Goal: Task Accomplishment & Management: Complete application form

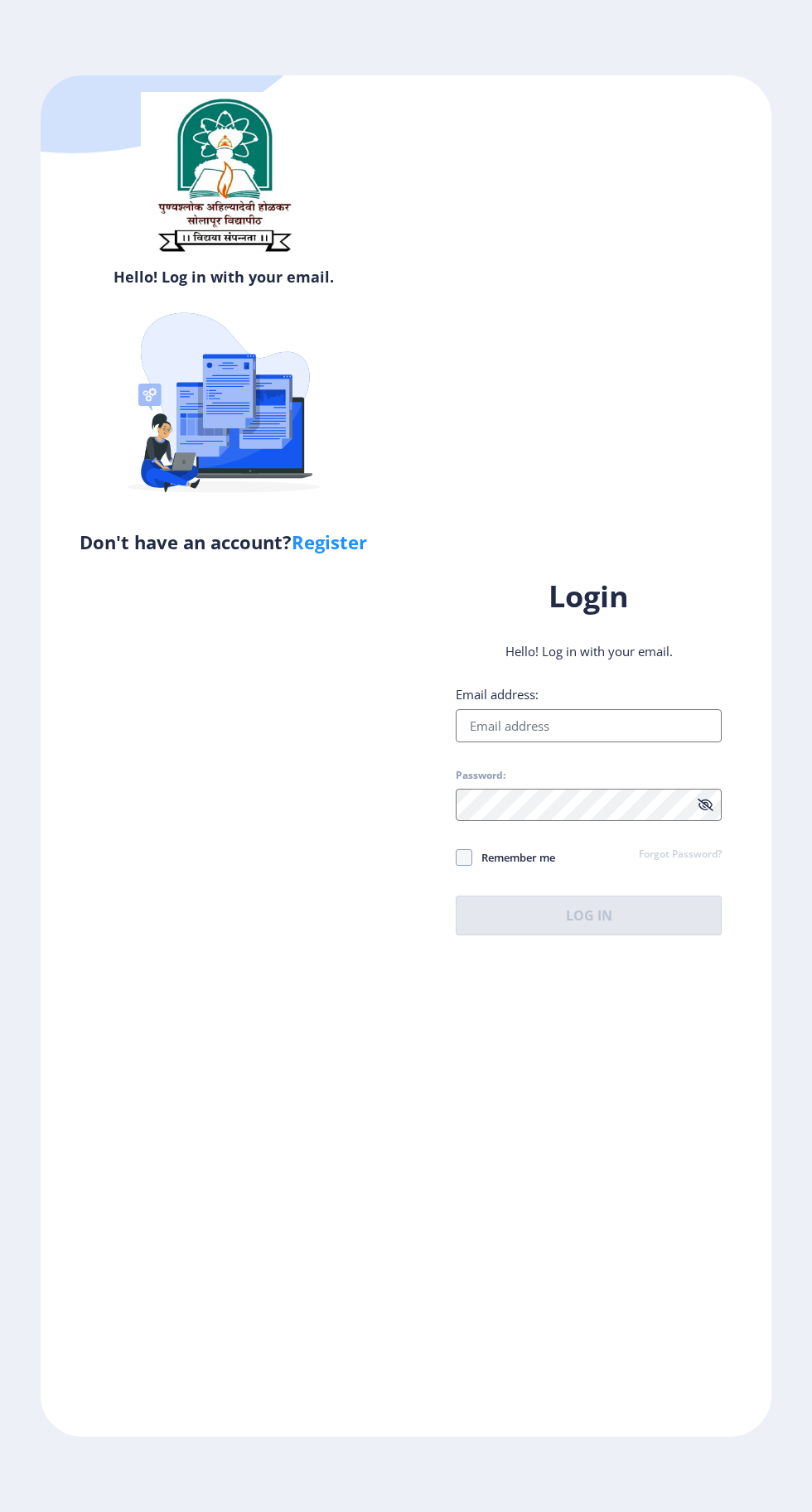
scroll to position [3, 0]
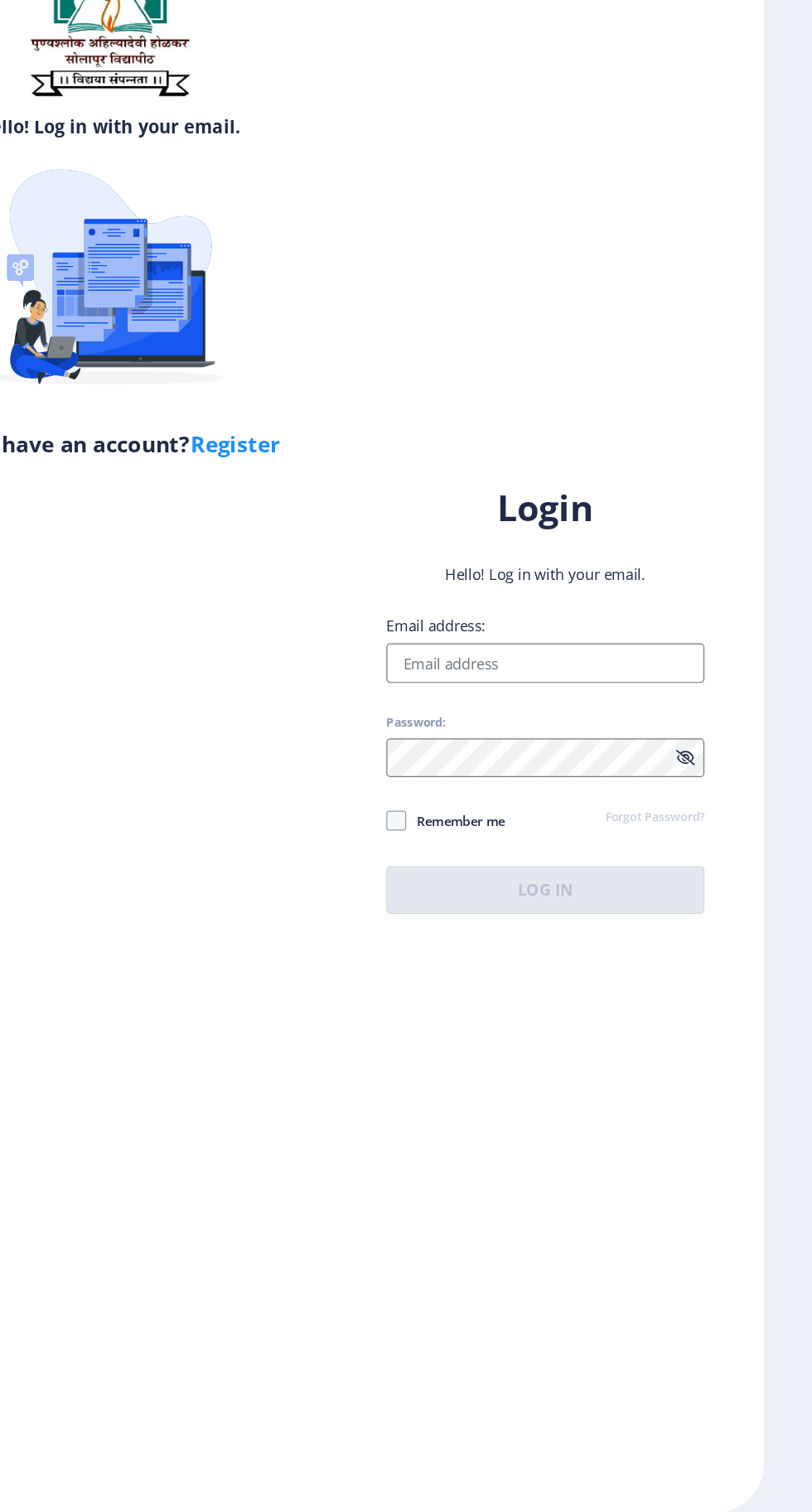
click at [625, 743] on input "Email address:" at bounding box center [589, 726] width 266 height 33
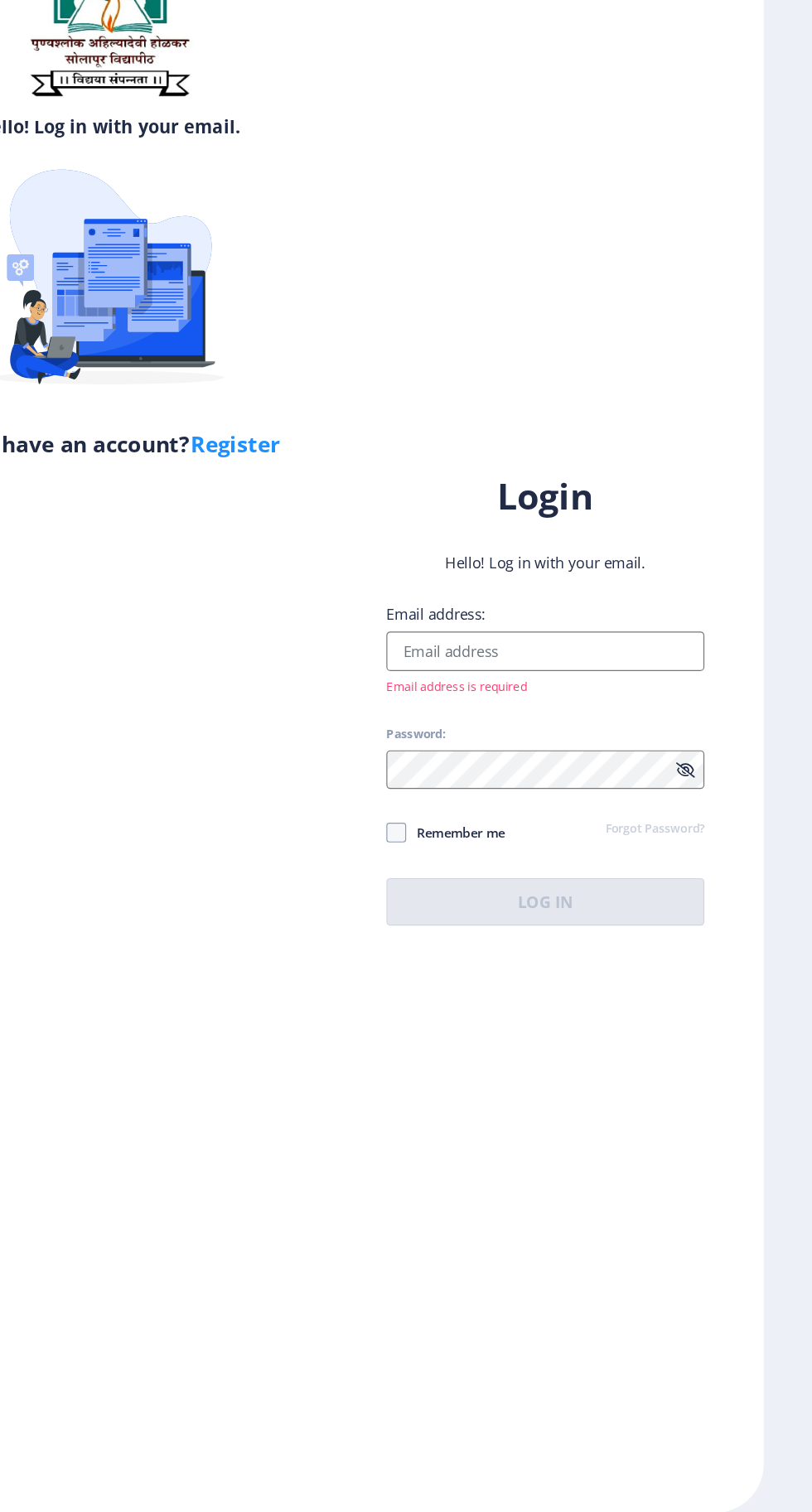
type input "[EMAIL_ADDRESS][DOMAIN_NAME]"
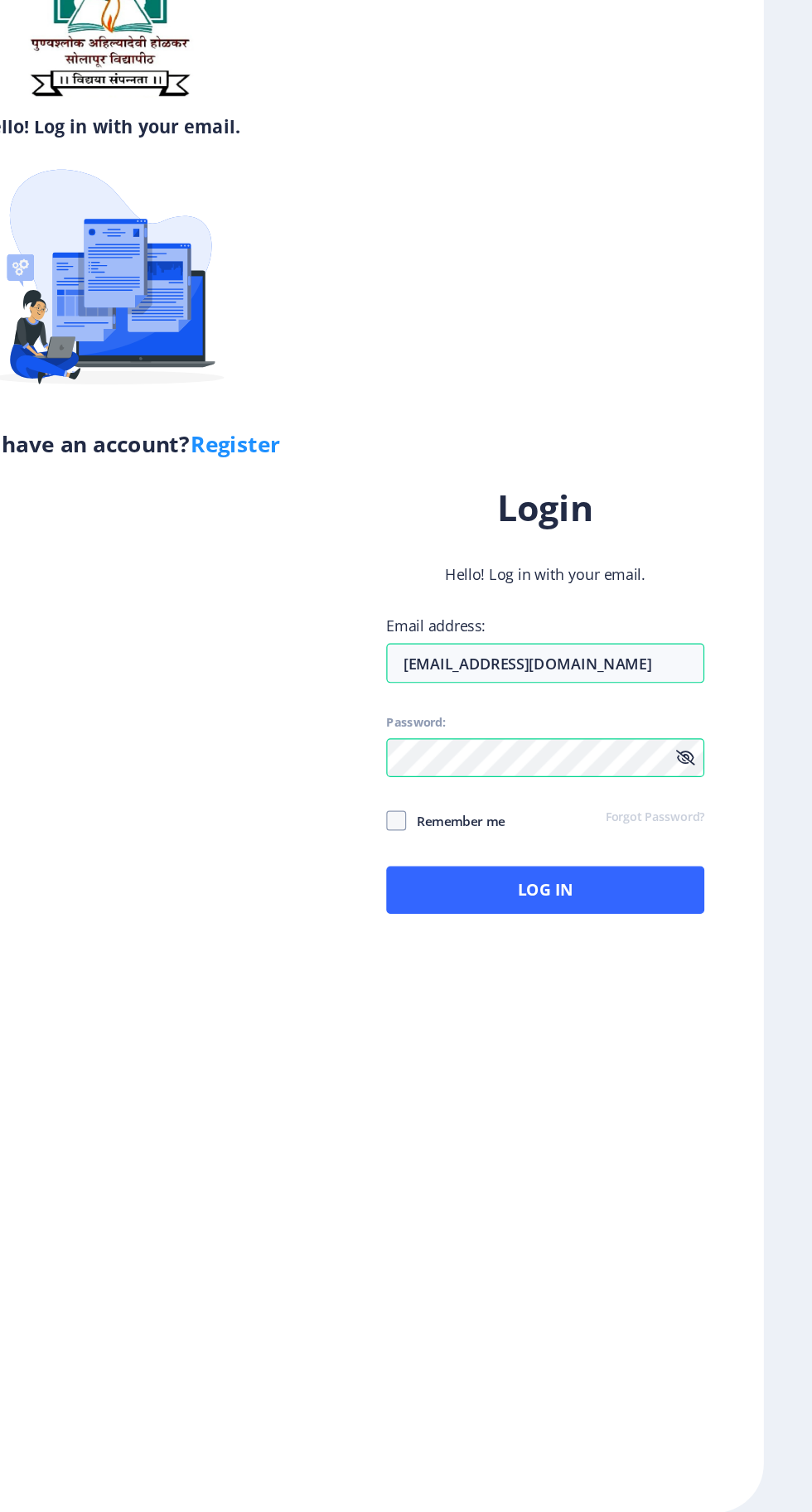
click at [495, 868] on span "Remember me" at bounding box center [514, 858] width 83 height 19
click at [456, 859] on input "Remember me" at bounding box center [456, 858] width 1 height 1
checkbox input "true"
click at [667, 936] on button "Log In" at bounding box center [589, 915] width 266 height 40
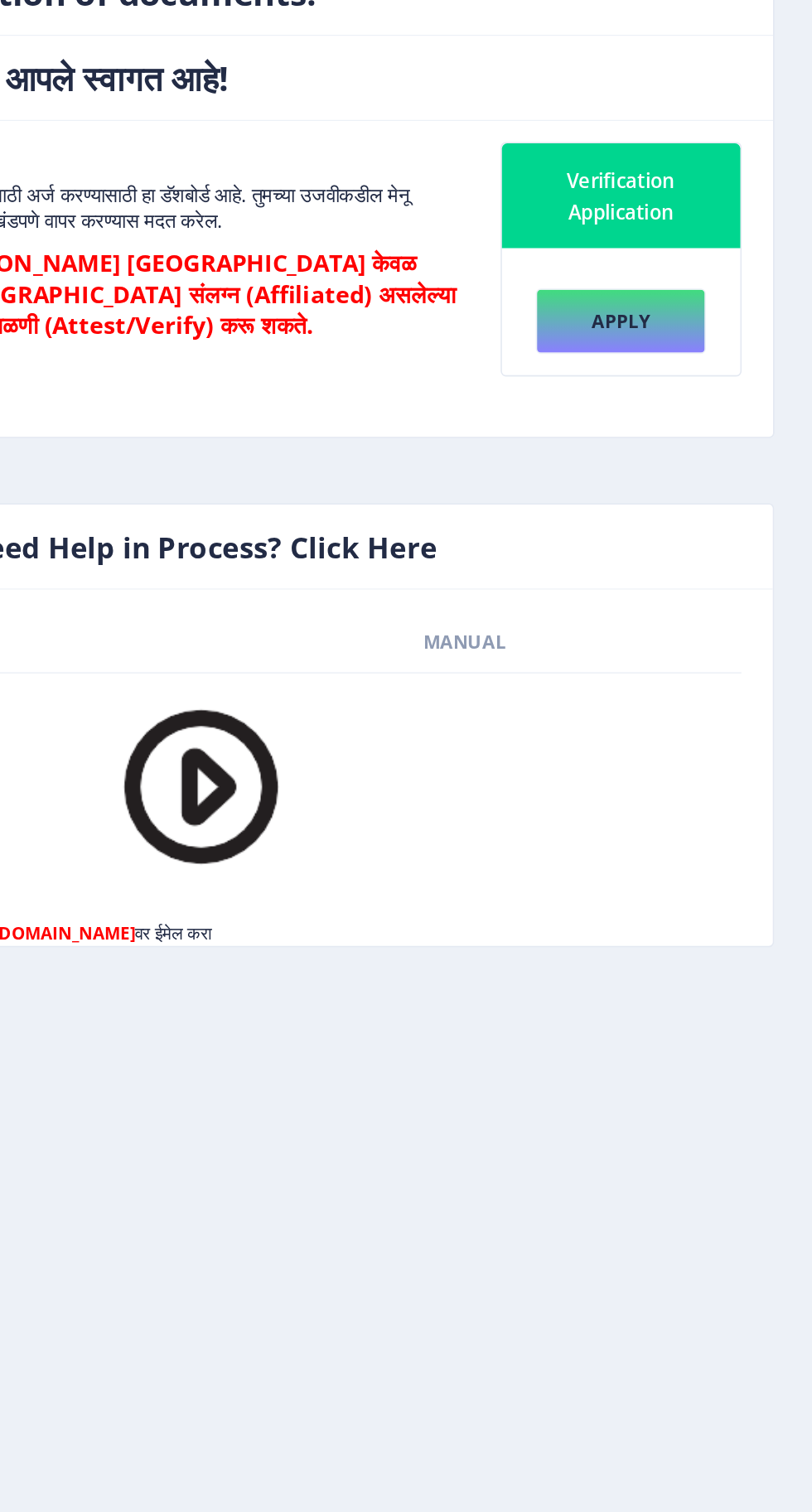
scroll to position [3, 0]
click at [698, 430] on button "Apply" at bounding box center [690, 438] width 108 height 42
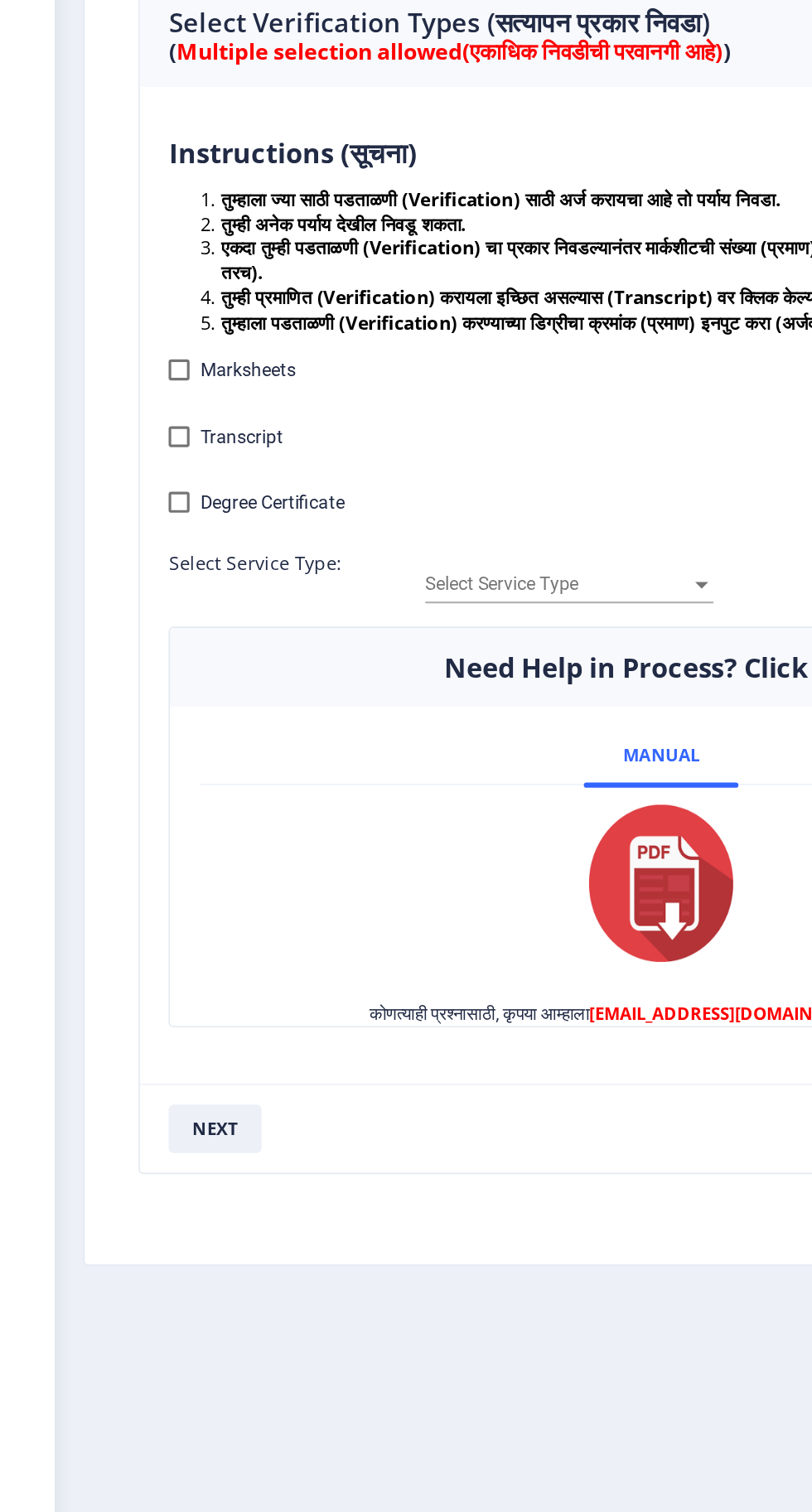
click at [123, 551] on div at bounding box center [123, 552] width 14 height 14
click at [123, 559] on input "Degree Certificate" at bounding box center [122, 559] width 1 height 1
checkbox input "true"
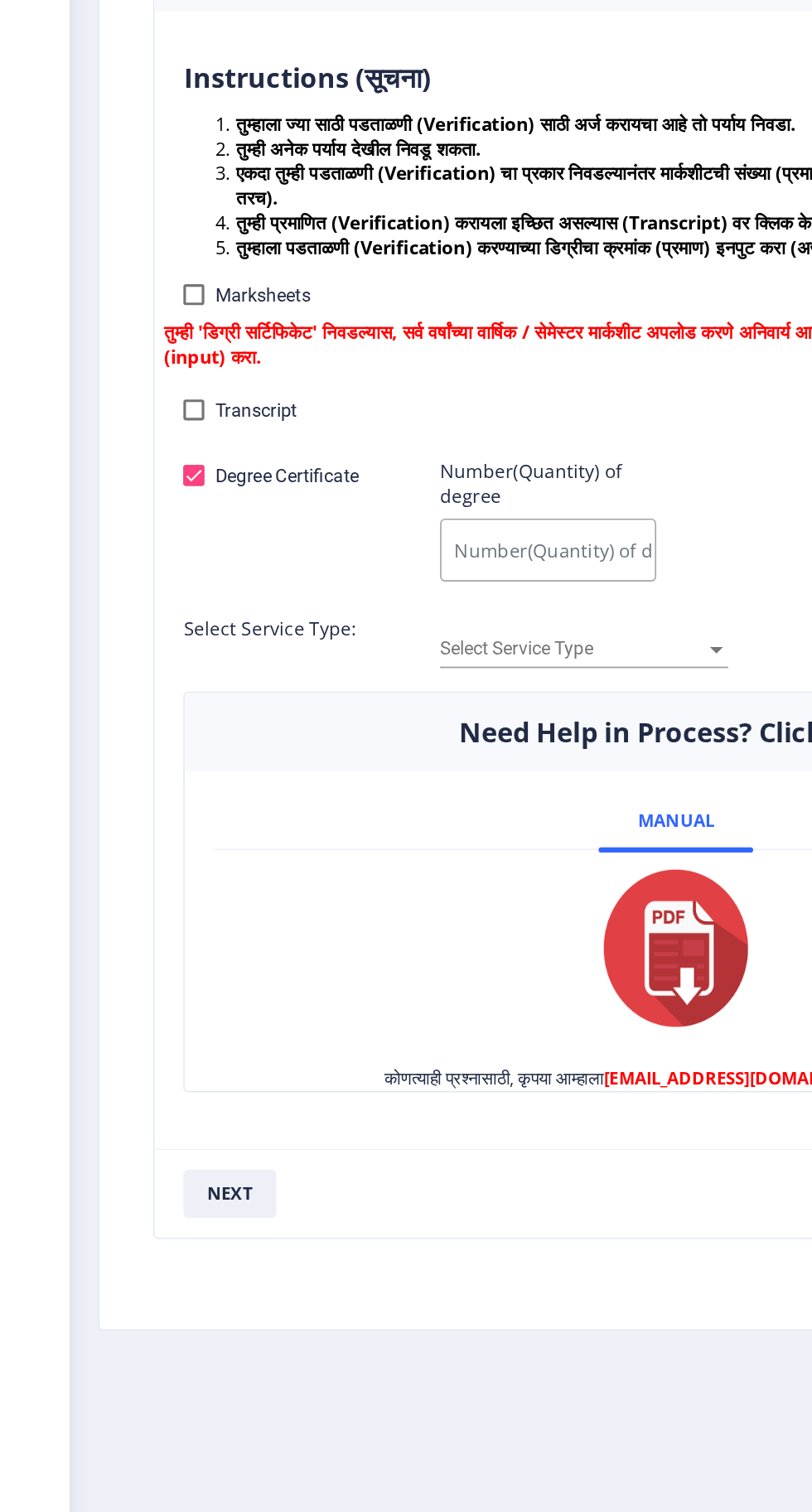
click at [442, 690] on span "Select Service Type" at bounding box center [363, 693] width 168 height 14
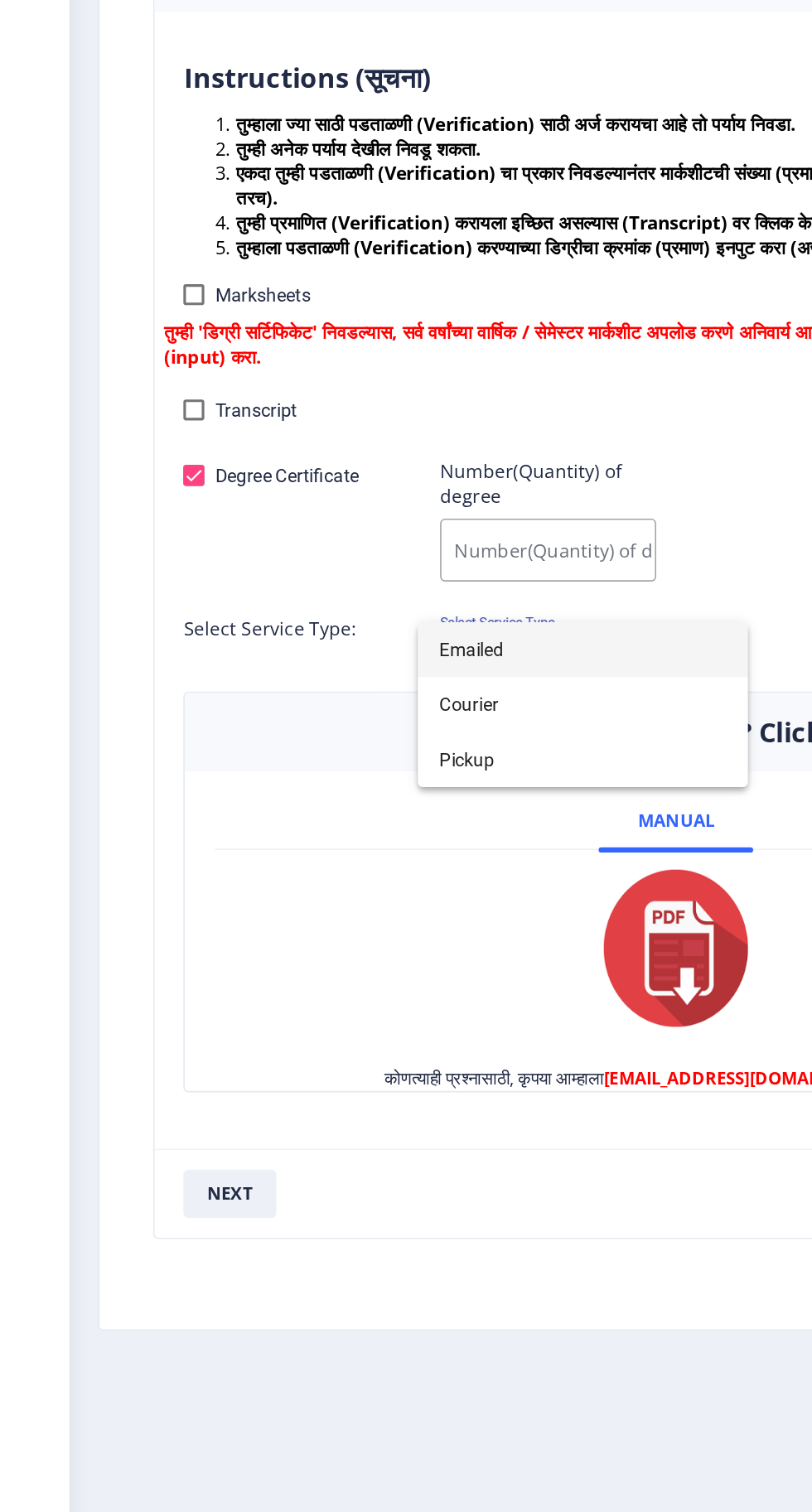
click at [464, 601] on div at bounding box center [406, 756] width 812 height 1512
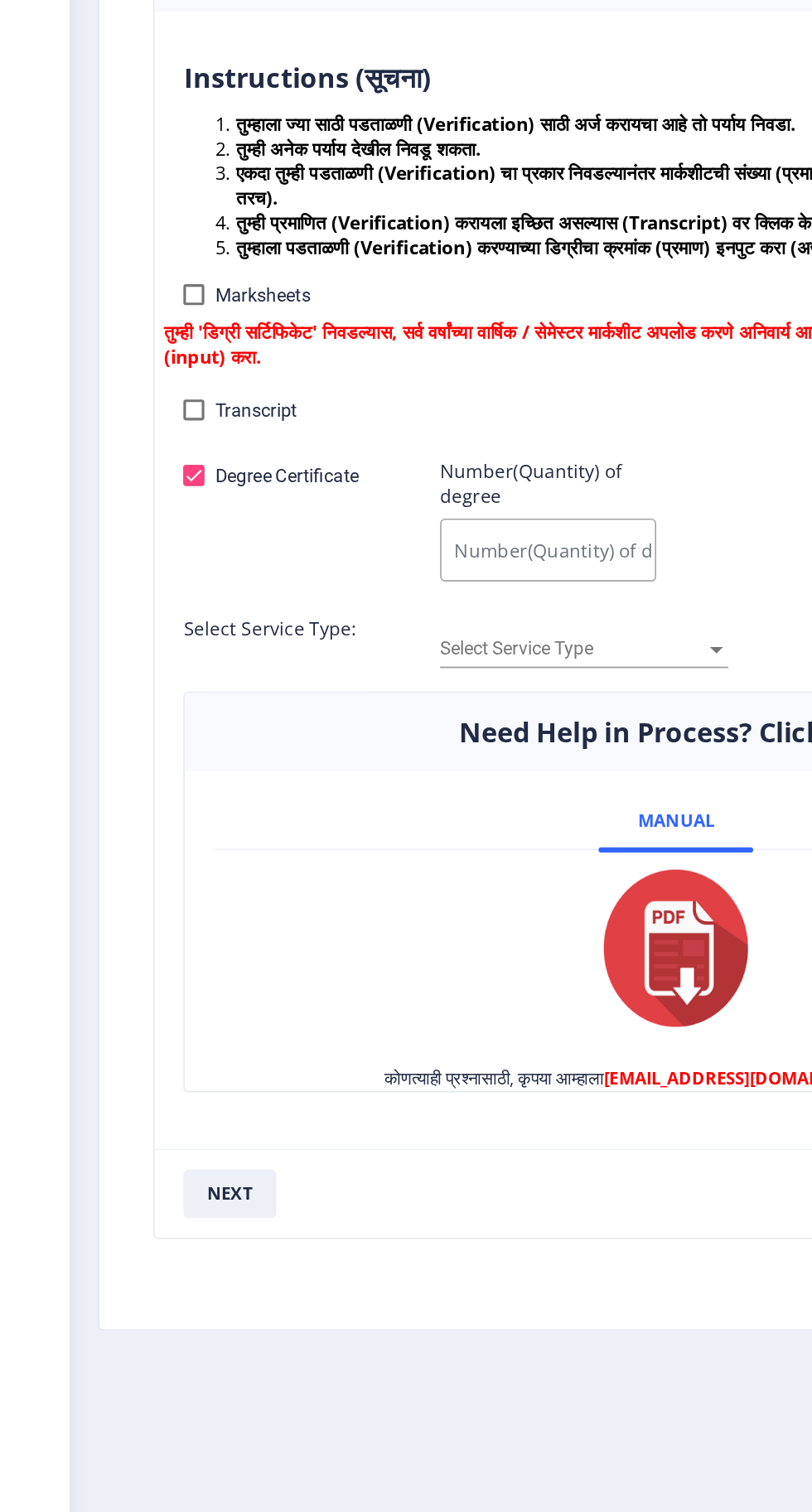
click at [438, 686] on span "Select Service Type" at bounding box center [363, 693] width 168 height 14
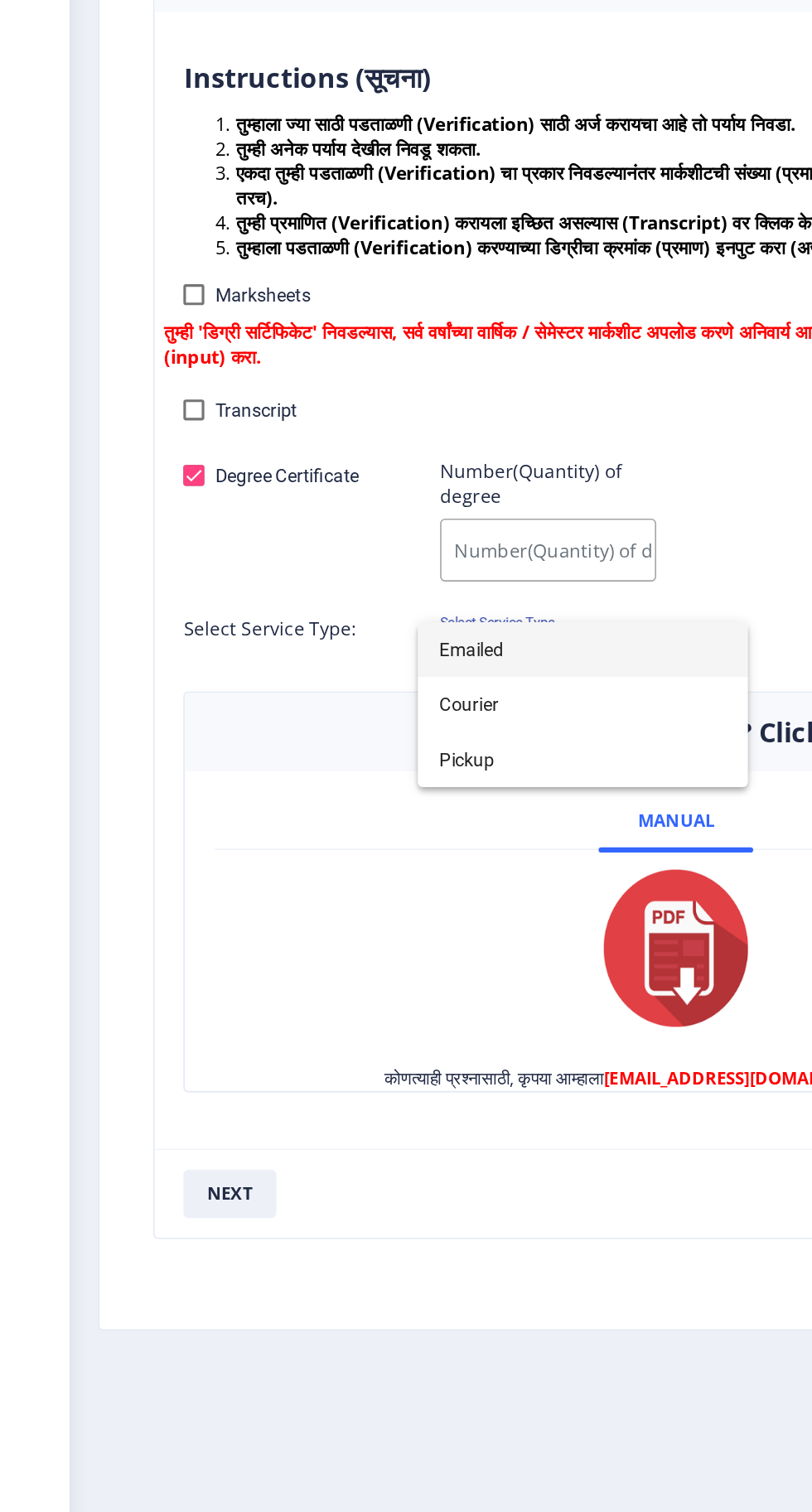
click at [499, 618] on div at bounding box center [406, 756] width 812 height 1512
